Goal: Find specific page/section: Find specific page/section

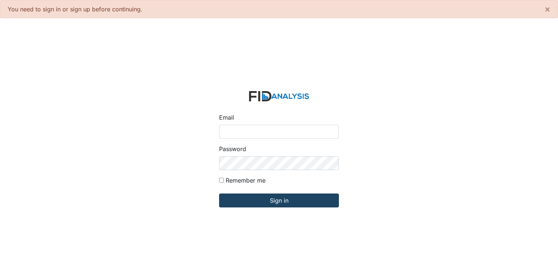
type input "[PERSON_NAME][EMAIL_ADDRESS][DOMAIN_NAME]"
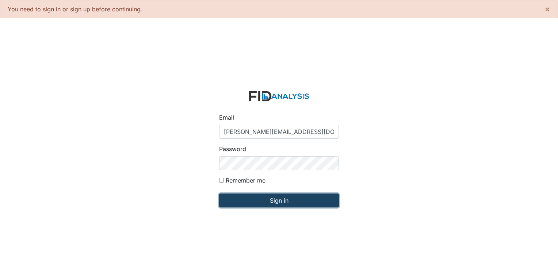
click at [282, 198] on input "Sign in" at bounding box center [279, 200] width 120 height 14
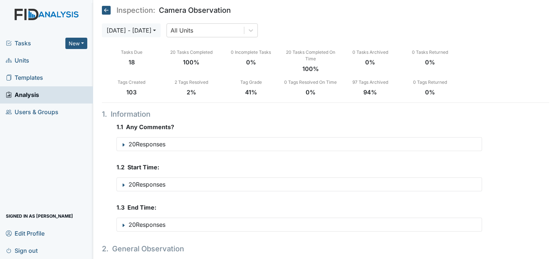
click at [20, 60] on span "Units" at bounding box center [17, 60] width 23 height 11
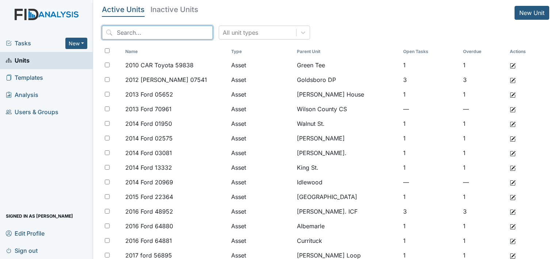
click at [181, 35] on input "search" at bounding box center [157, 33] width 111 height 14
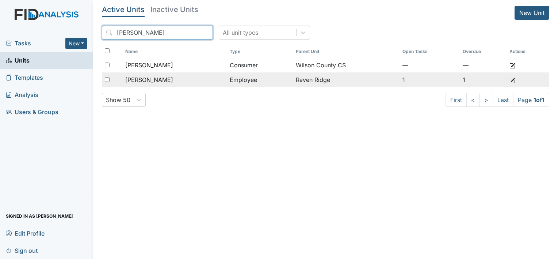
type input "[PERSON_NAME]"
click at [152, 80] on span "[PERSON_NAME]" at bounding box center [149, 79] width 48 height 9
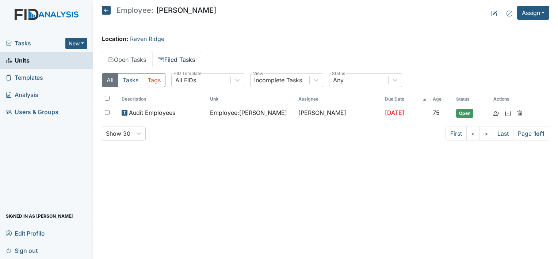
click at [183, 58] on link "Filed Tasks" at bounding box center [176, 59] width 49 height 15
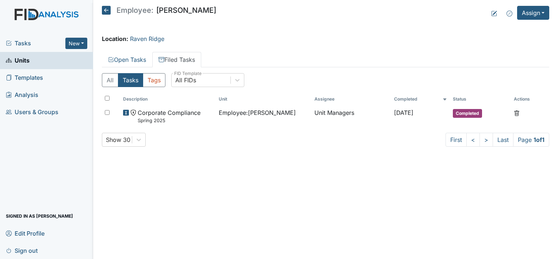
click at [22, 61] on span "Units" at bounding box center [18, 60] width 24 height 11
